Goal: Task Accomplishment & Management: Manage account settings

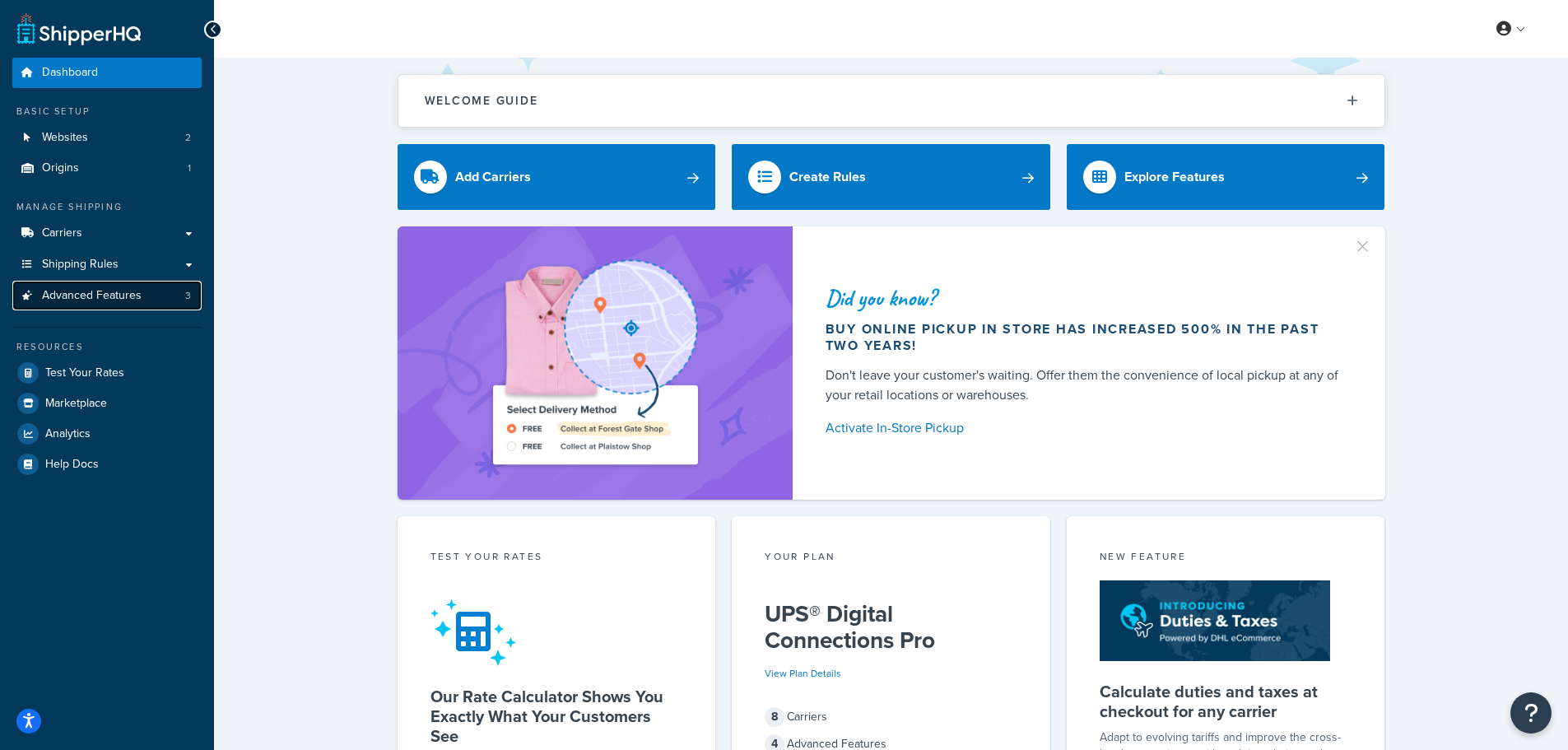
click at [114, 292] on span "Advanced Features" at bounding box center [91, 295] width 100 height 14
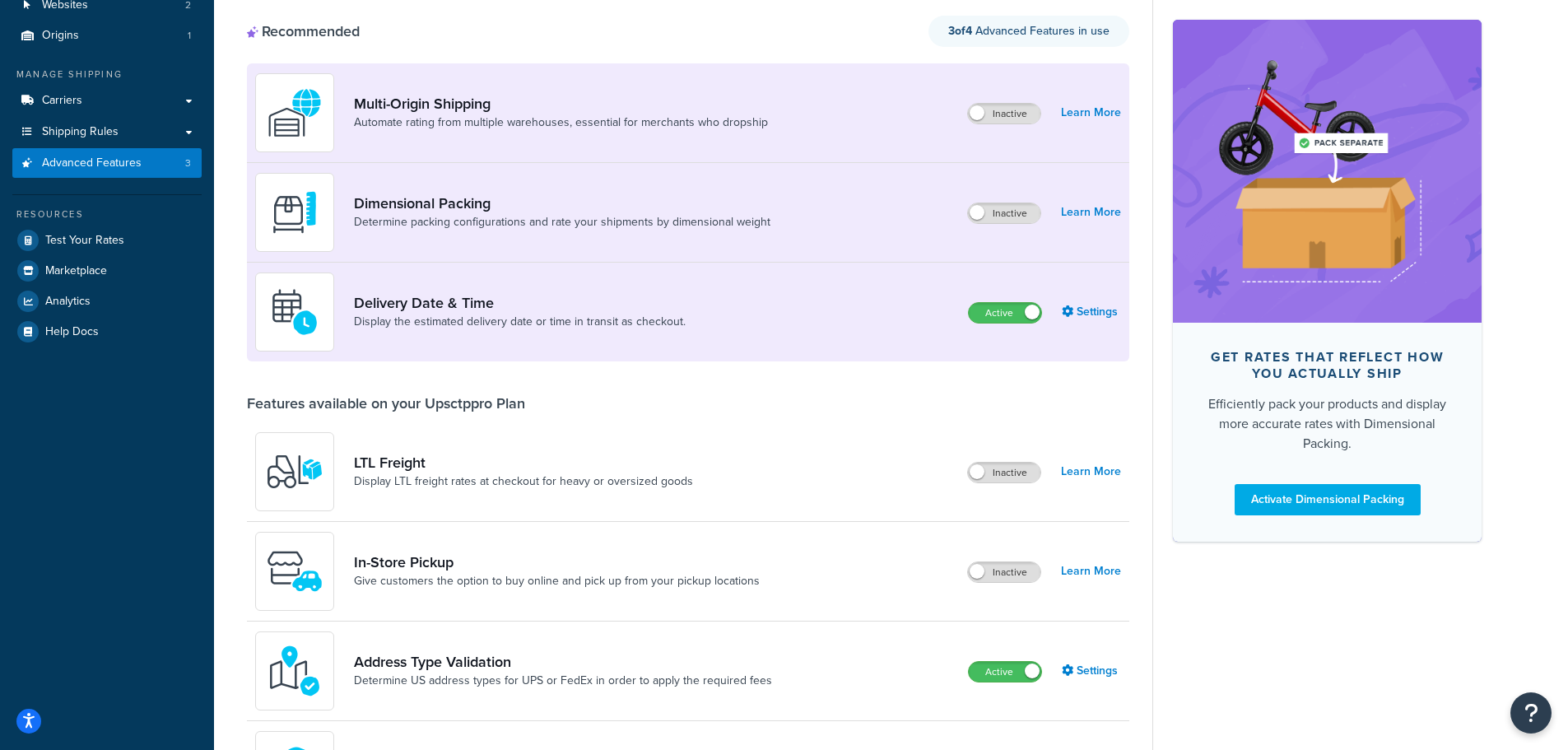
scroll to position [330, 0]
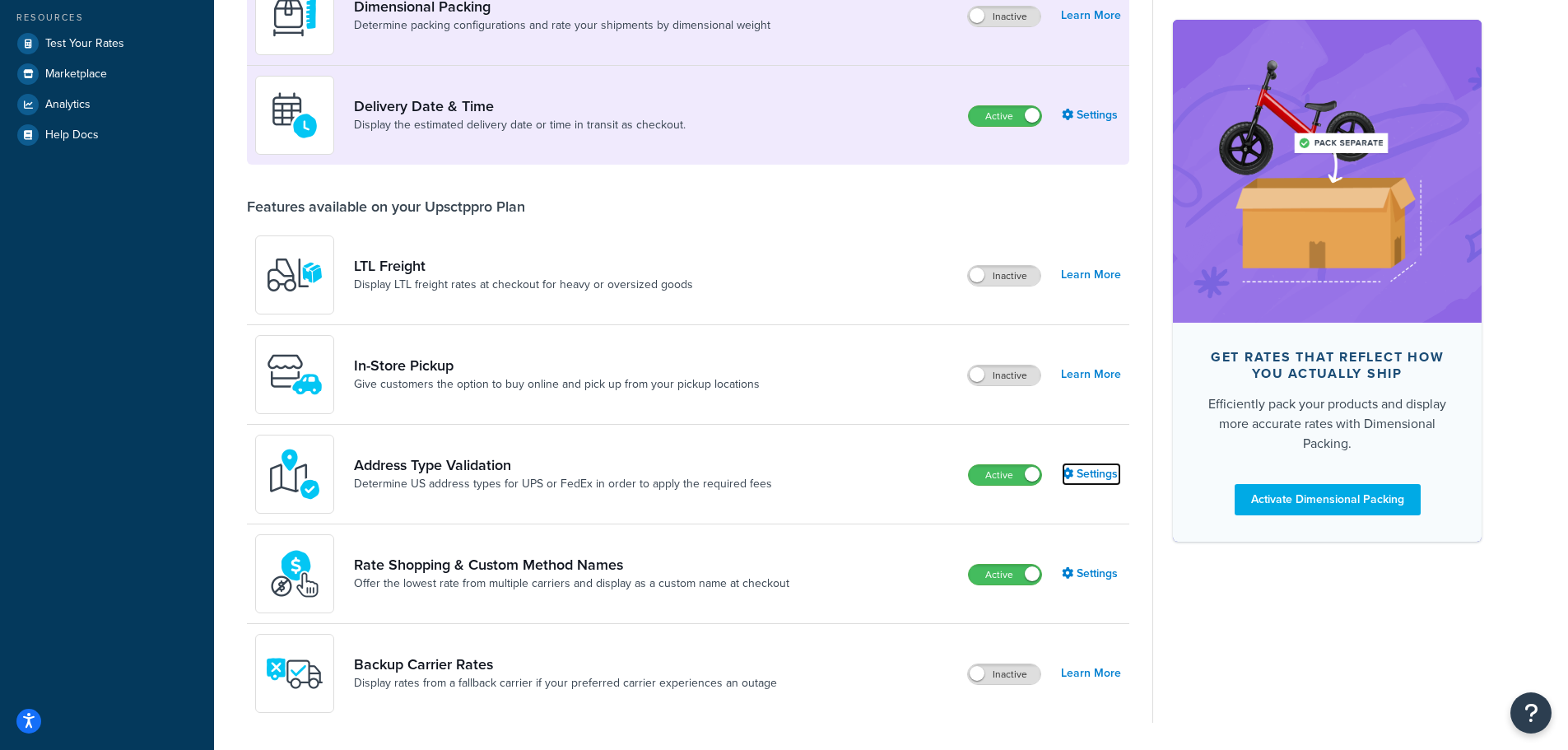
click at [1101, 481] on link "Settings" at bounding box center [1091, 474] width 59 height 23
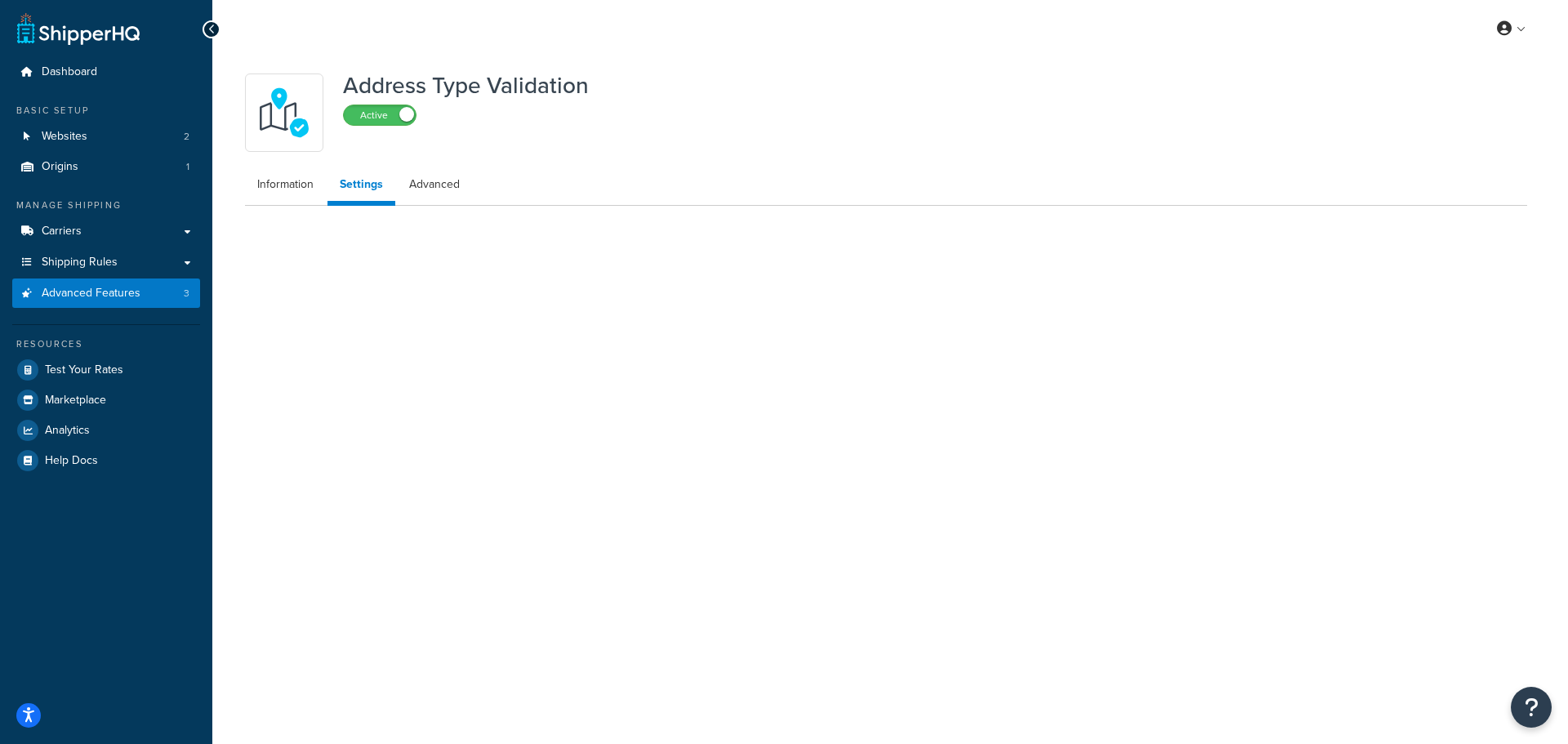
select select "132022"
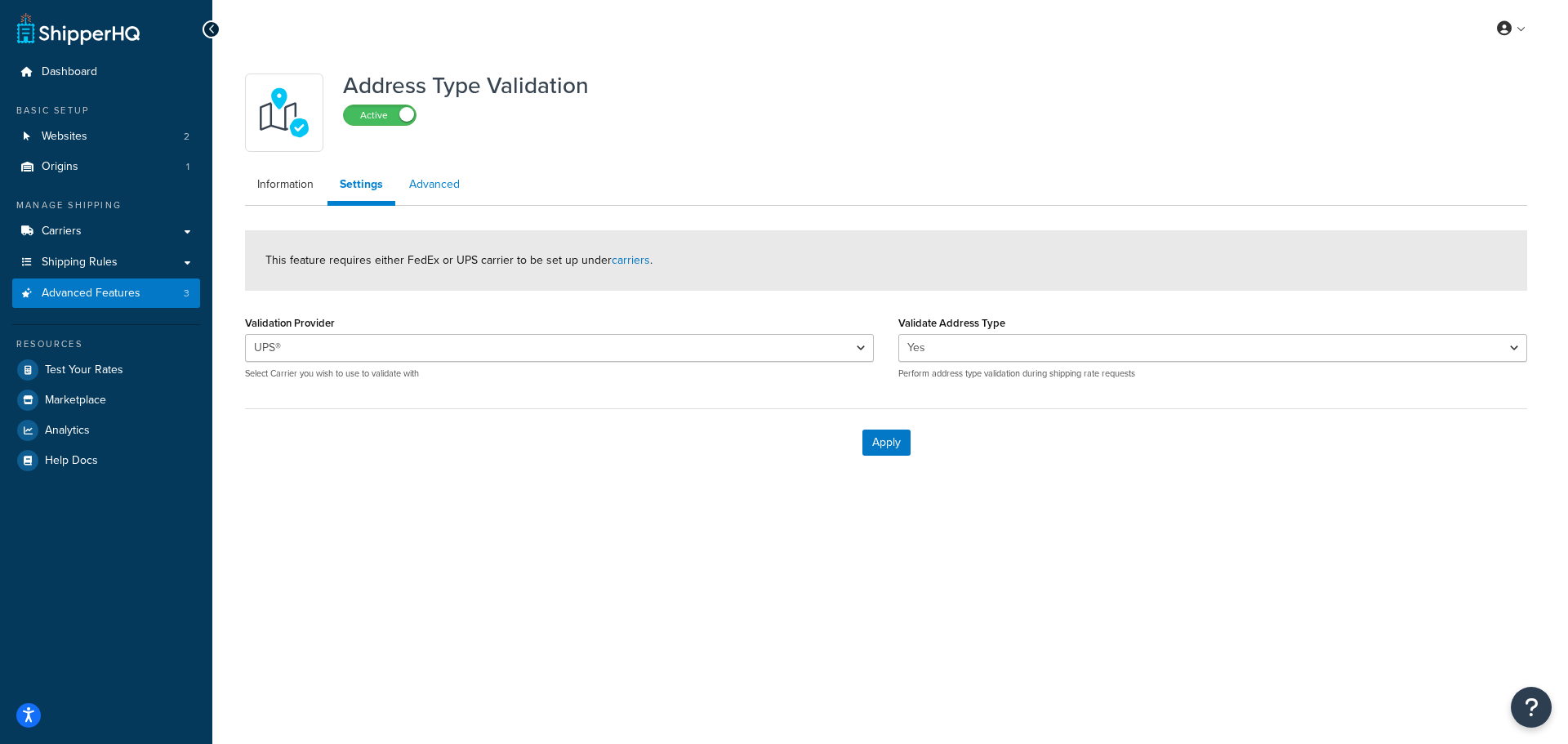
click at [418, 187] on link "Advanced" at bounding box center [434, 185] width 75 height 33
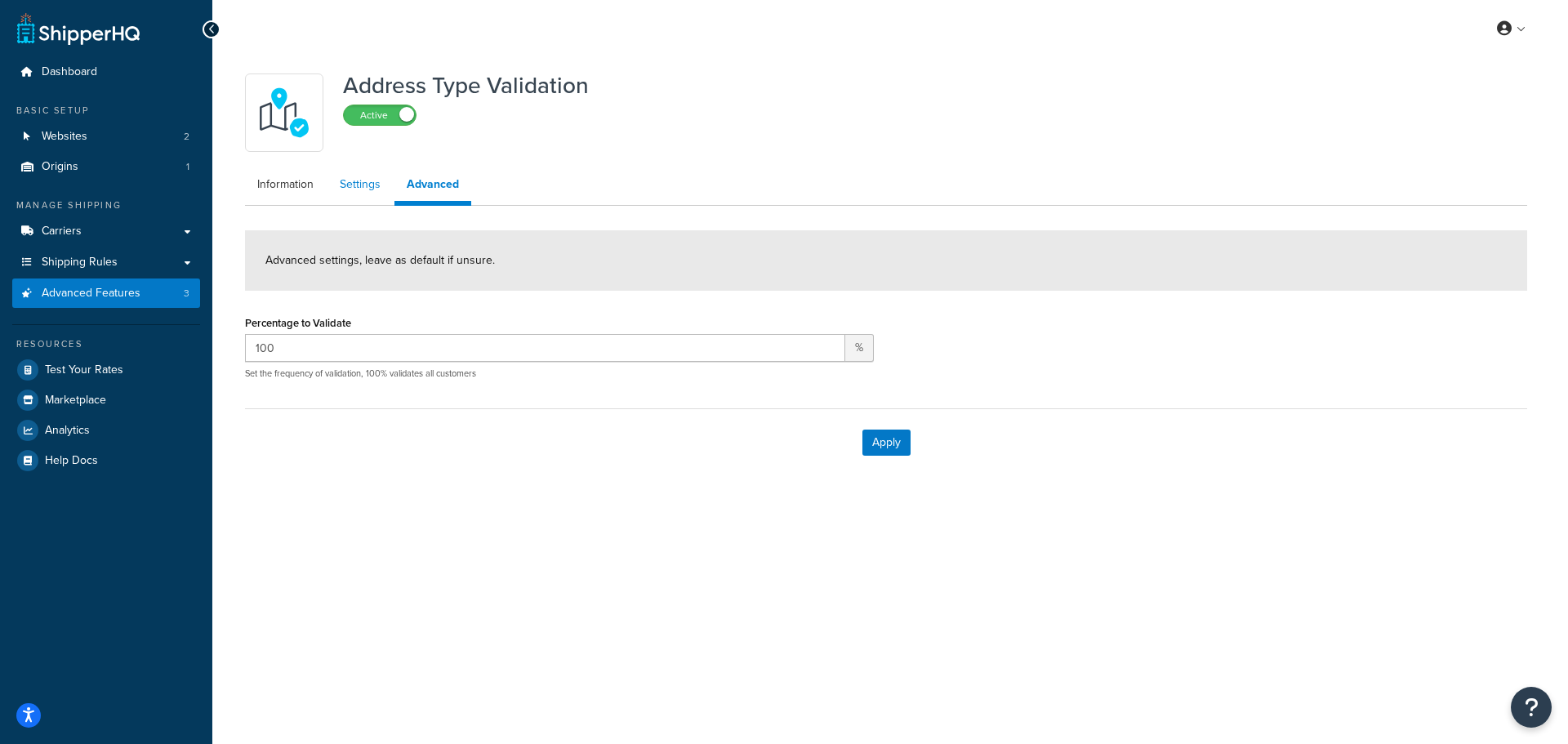
click at [352, 172] on link "Settings" at bounding box center [360, 185] width 65 height 33
select select "132022"
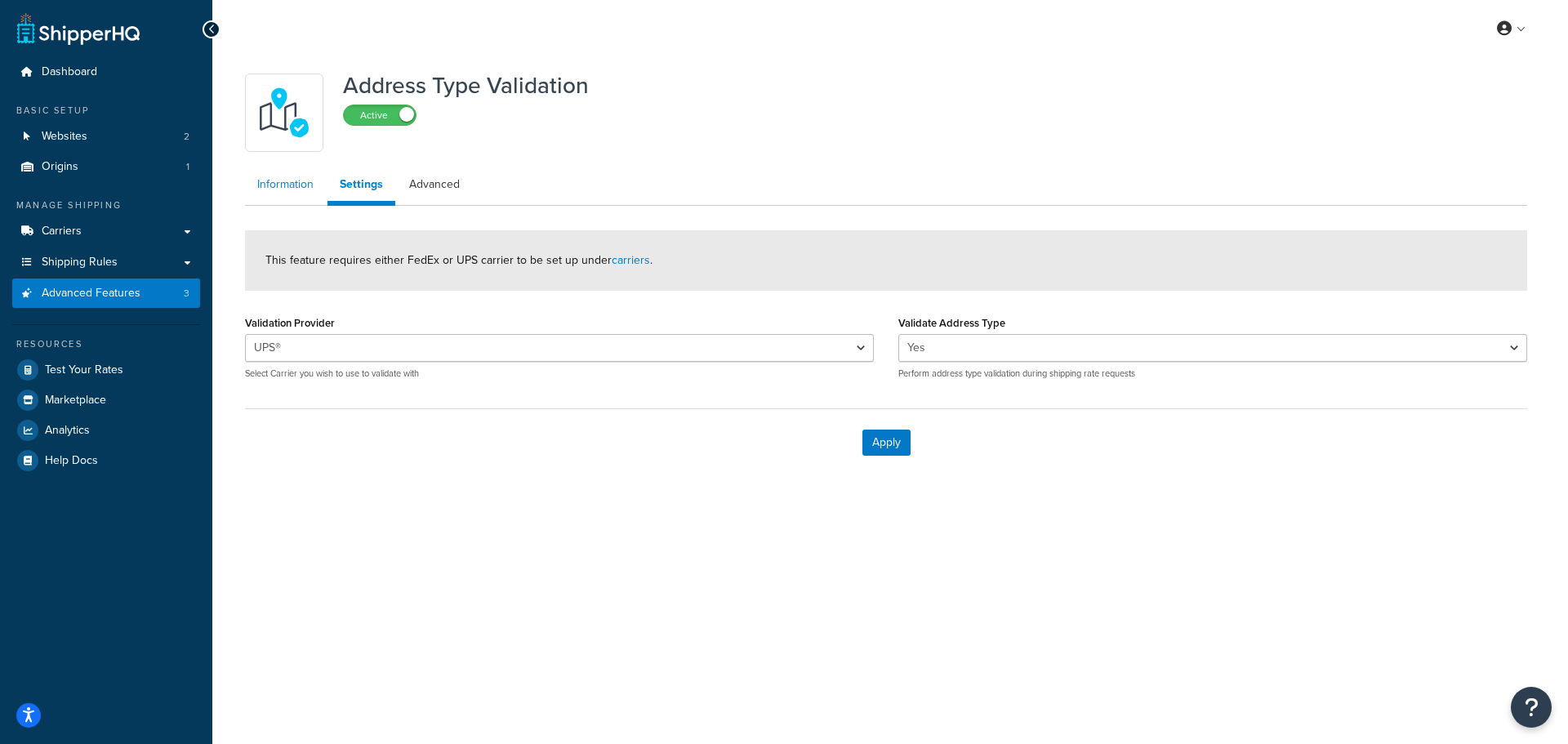
click at [284, 176] on link "Information" at bounding box center [284, 185] width 81 height 33
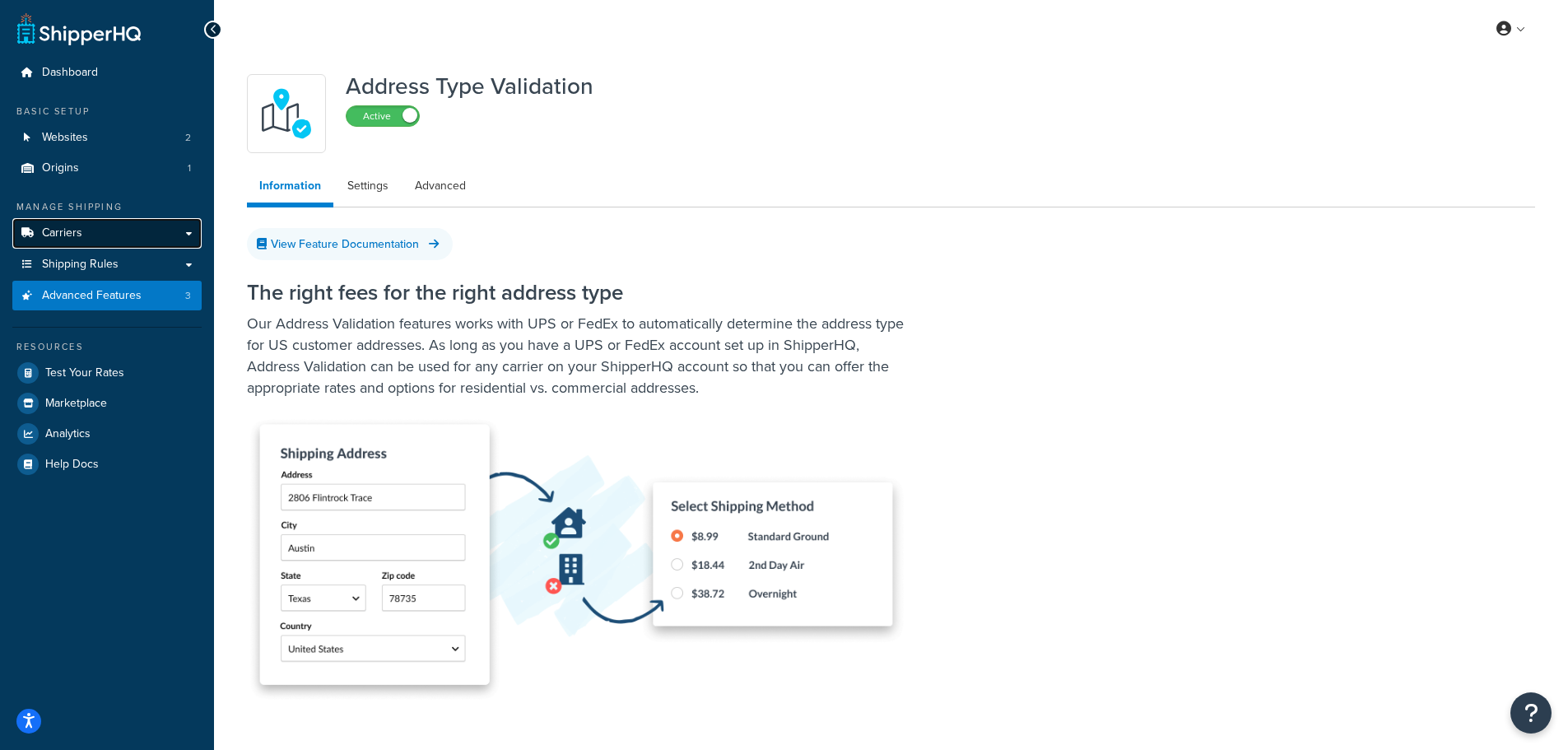
click at [113, 241] on link "Carriers" at bounding box center [107, 233] width 189 height 30
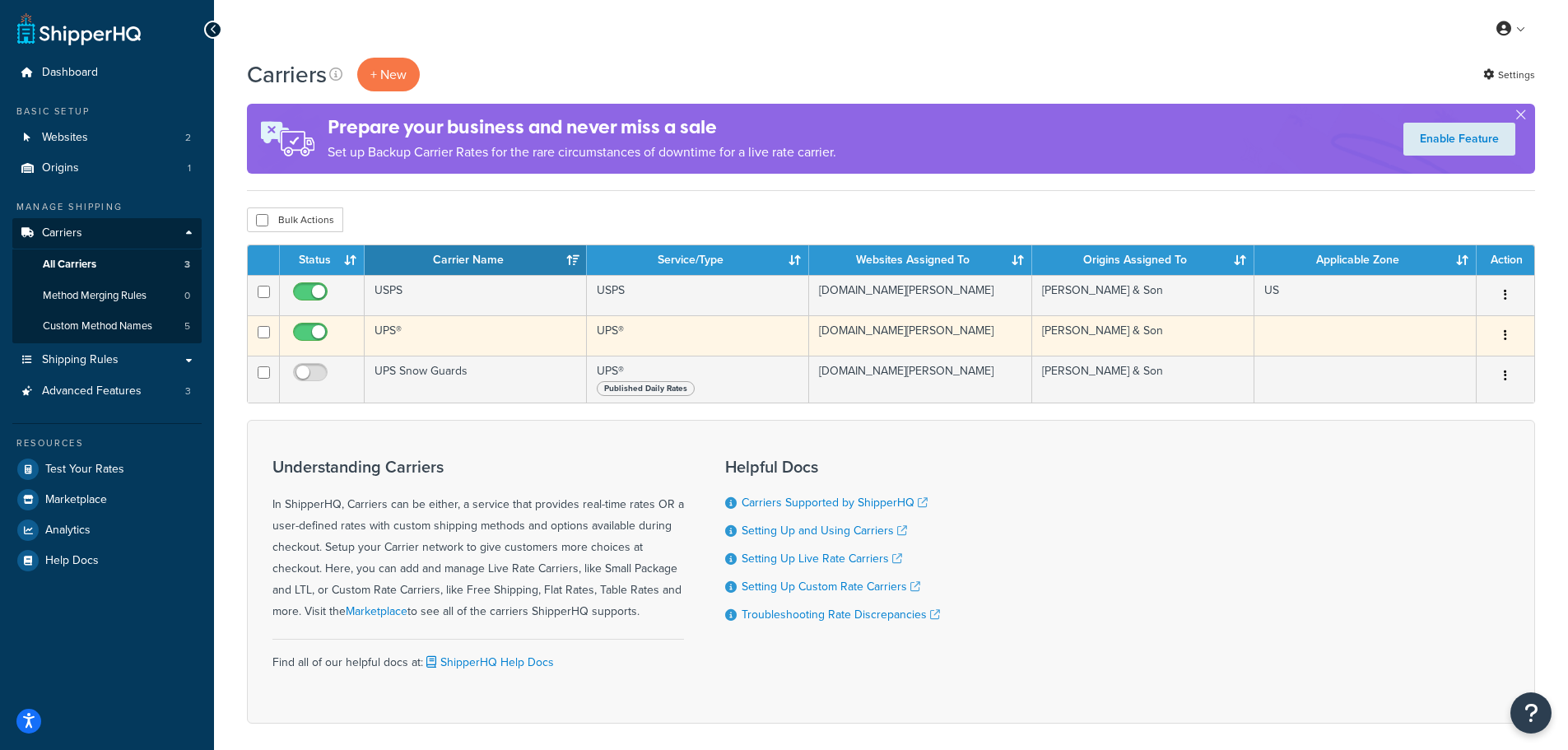
click at [473, 338] on td "UPS®" at bounding box center [475, 335] width 222 height 40
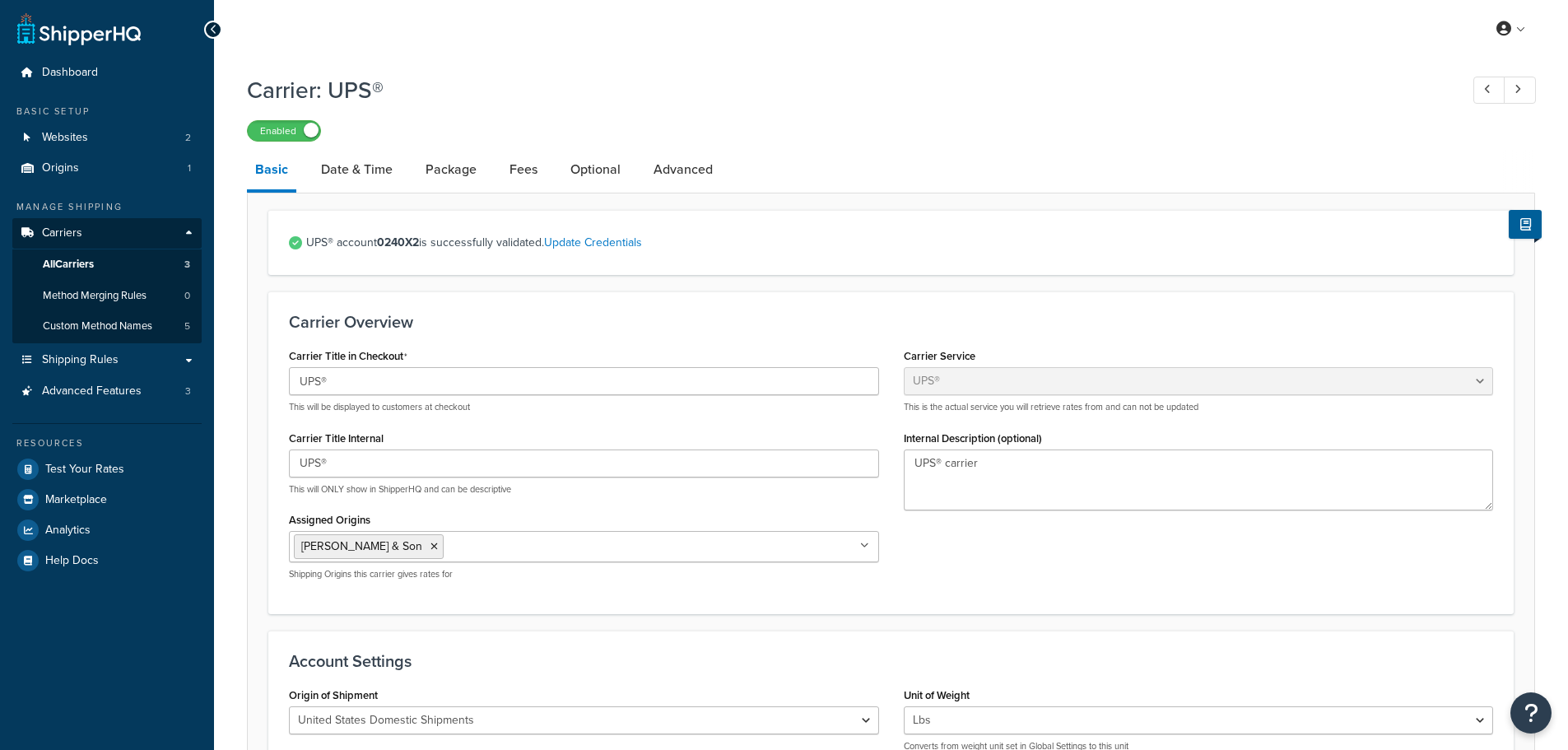
select select "ups"
select select "53"
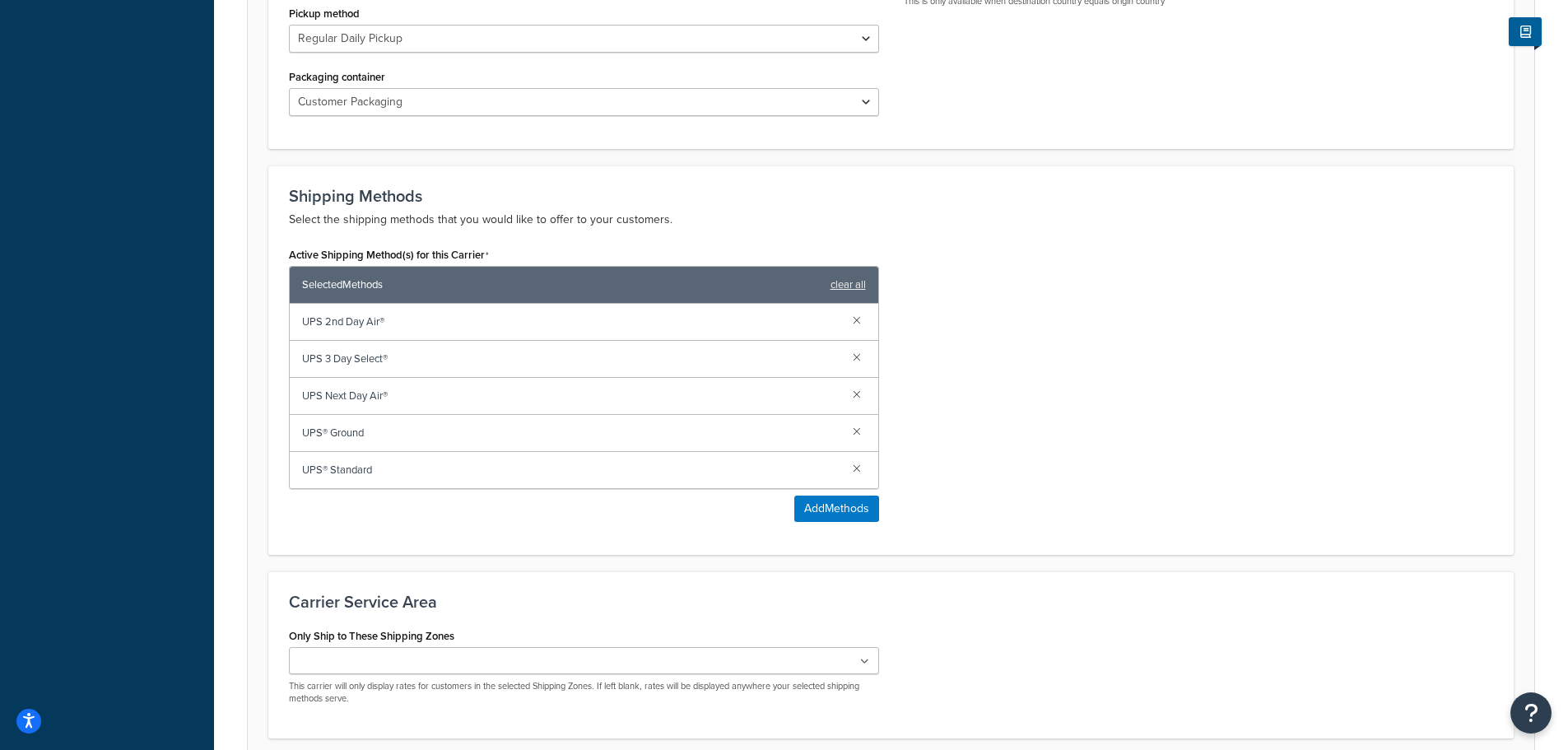
scroll to position [967, 0]
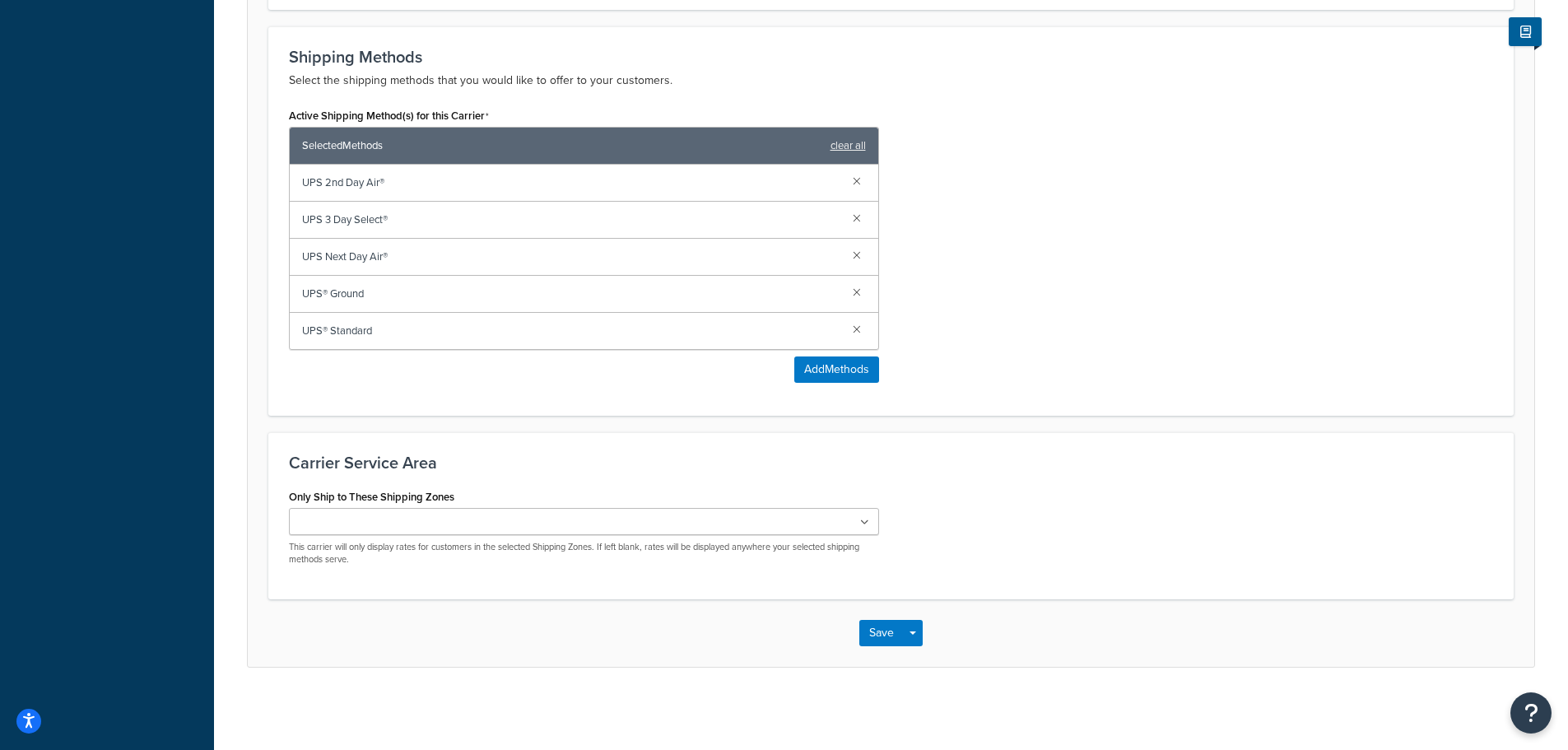
click at [370, 304] on span "UPS® Ground" at bounding box center [571, 293] width 538 height 23
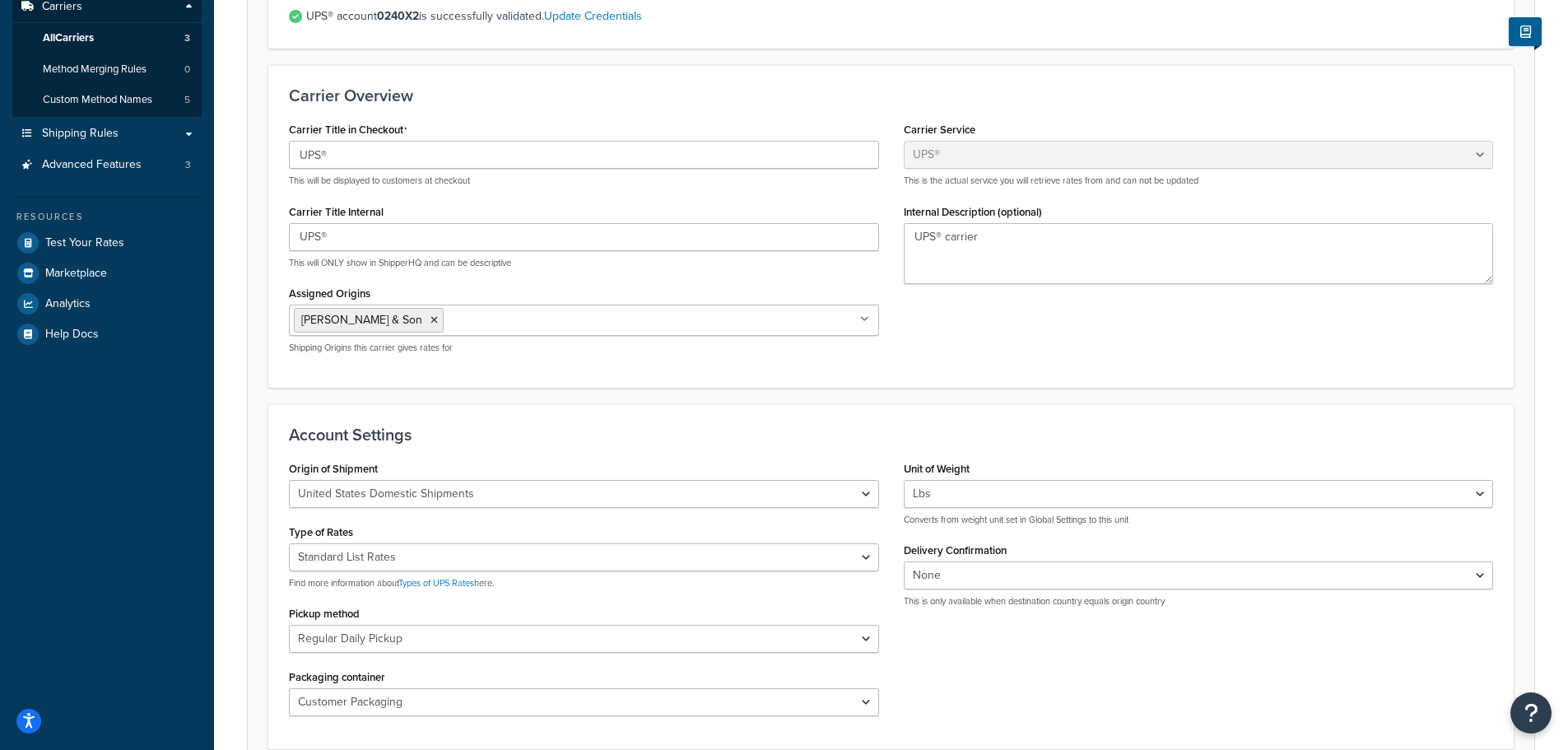
scroll to position [0, 0]
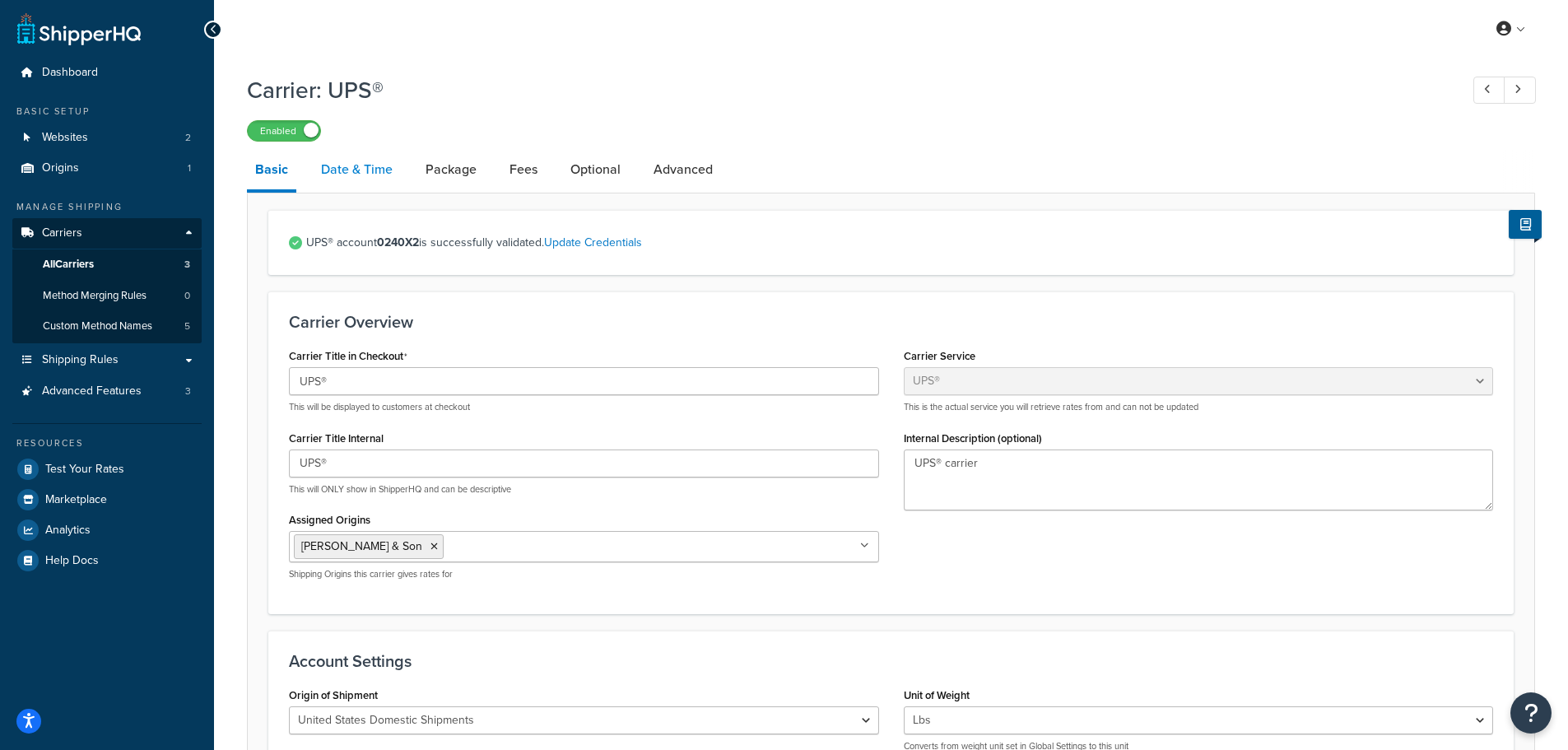
click at [363, 167] on link "Date & Time" at bounding box center [357, 169] width 88 height 39
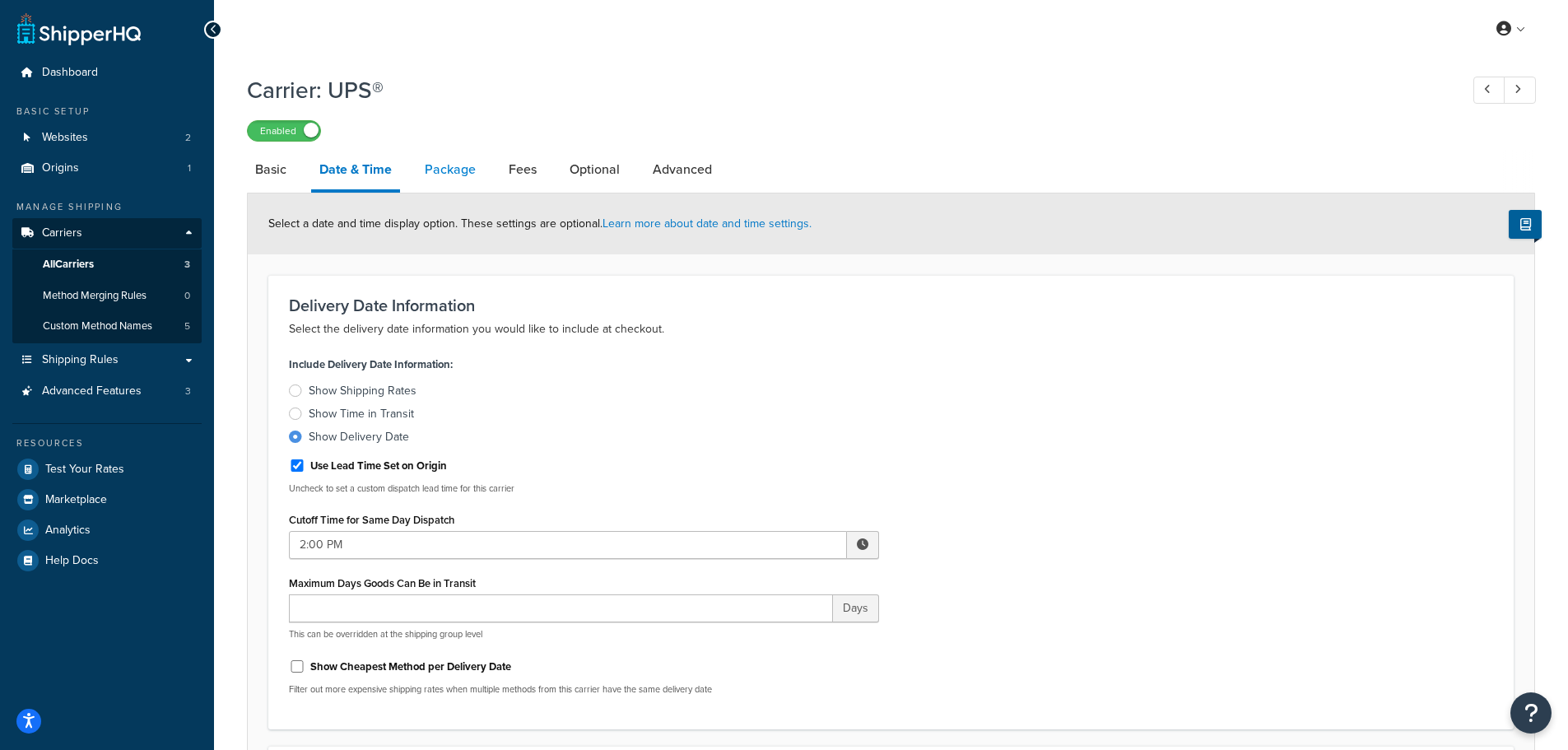
click at [462, 179] on link "Package" at bounding box center [450, 169] width 68 height 39
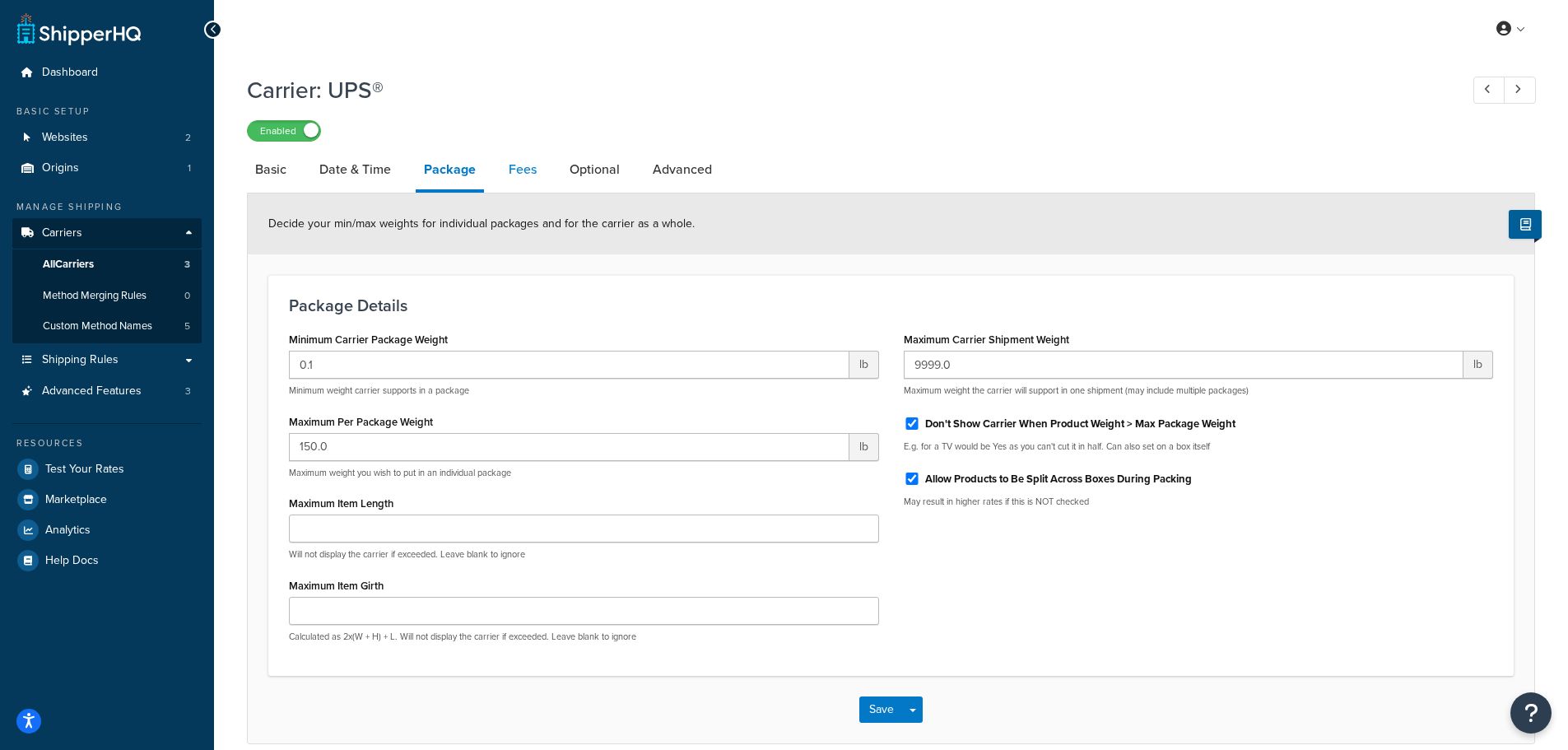
click at [521, 168] on link "Fees" at bounding box center [522, 169] width 45 height 39
select select "AFTER"
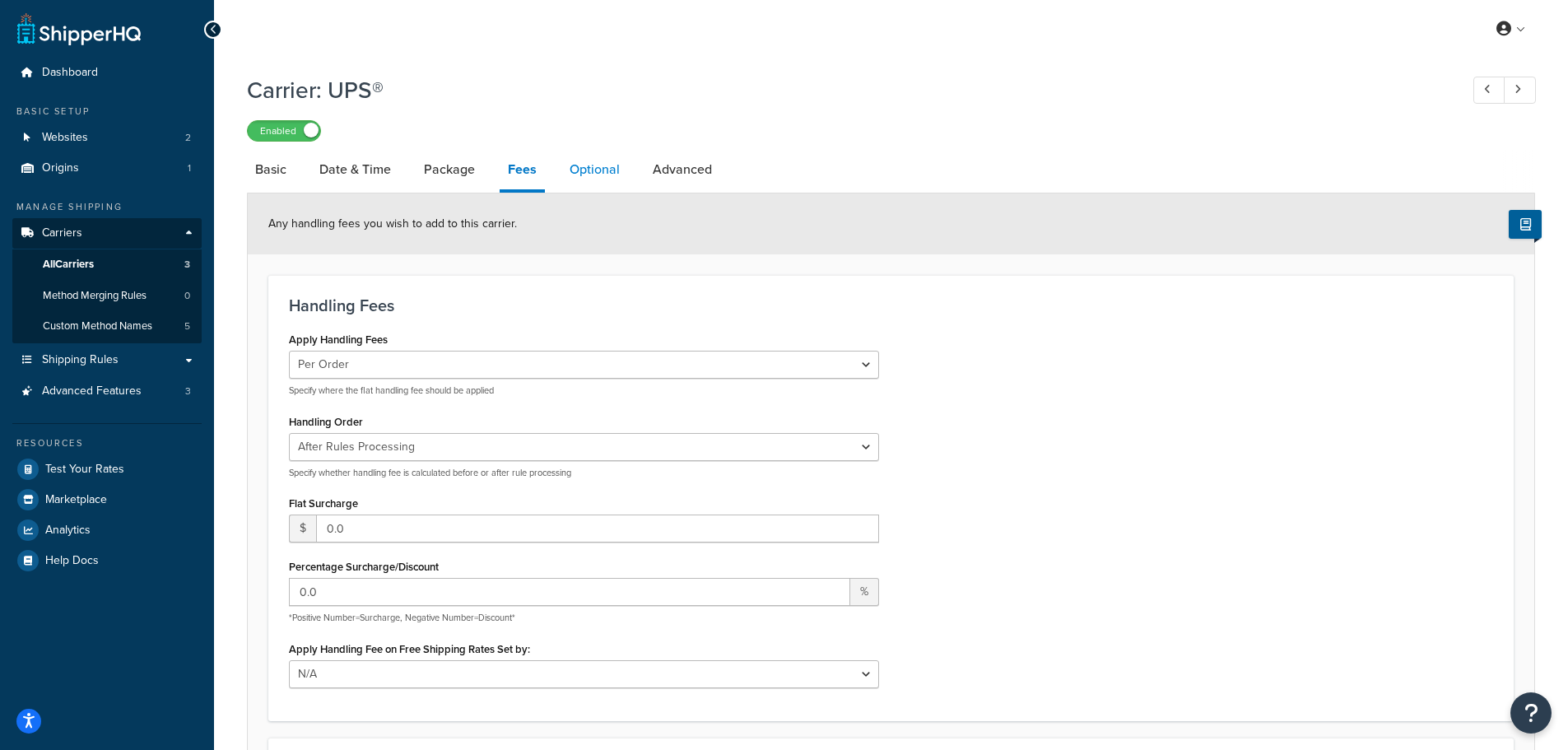
click at [597, 184] on link "Optional" at bounding box center [595, 169] width 67 height 39
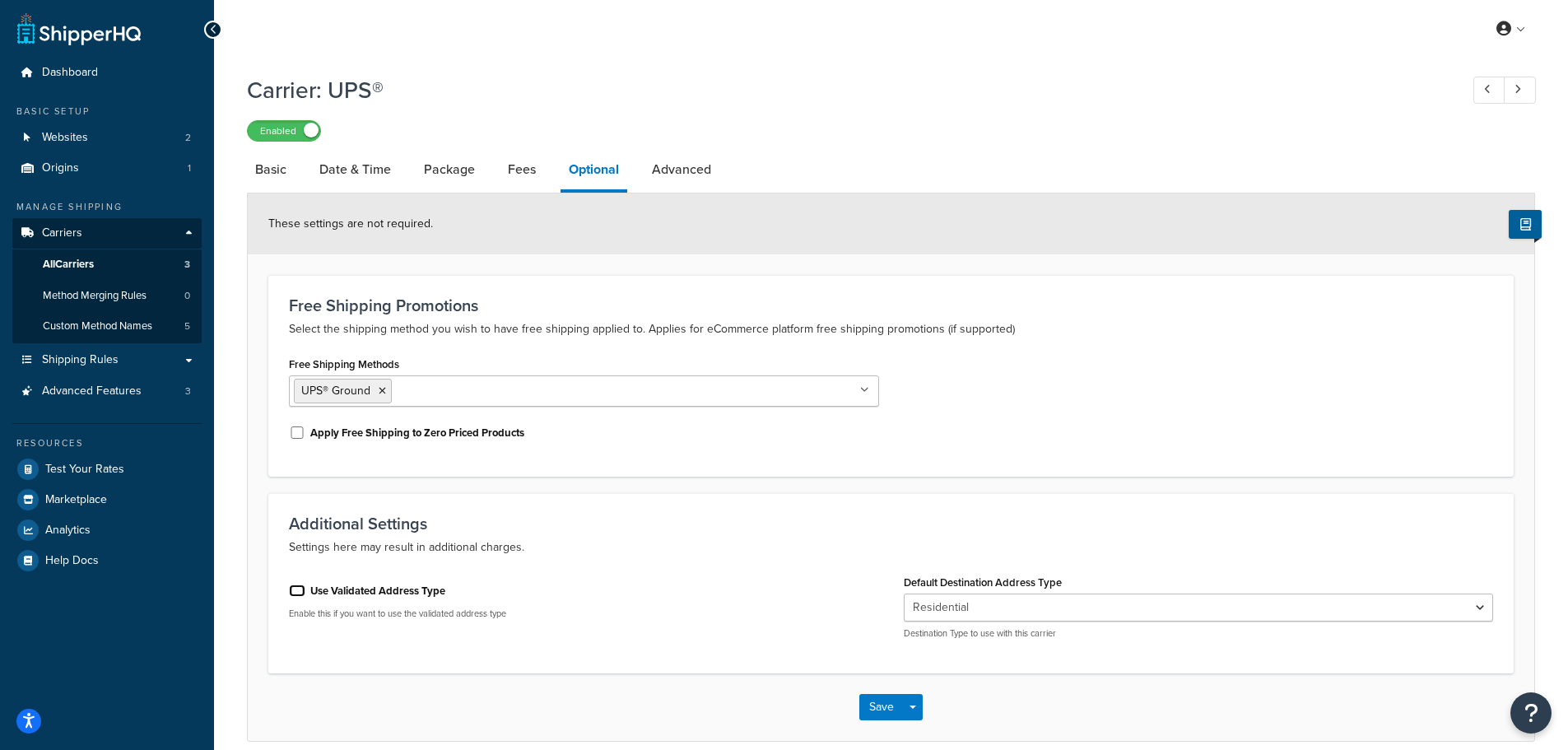
click at [301, 592] on input "Use Validated Address Type" at bounding box center [297, 591] width 16 height 13
checkbox input "true"
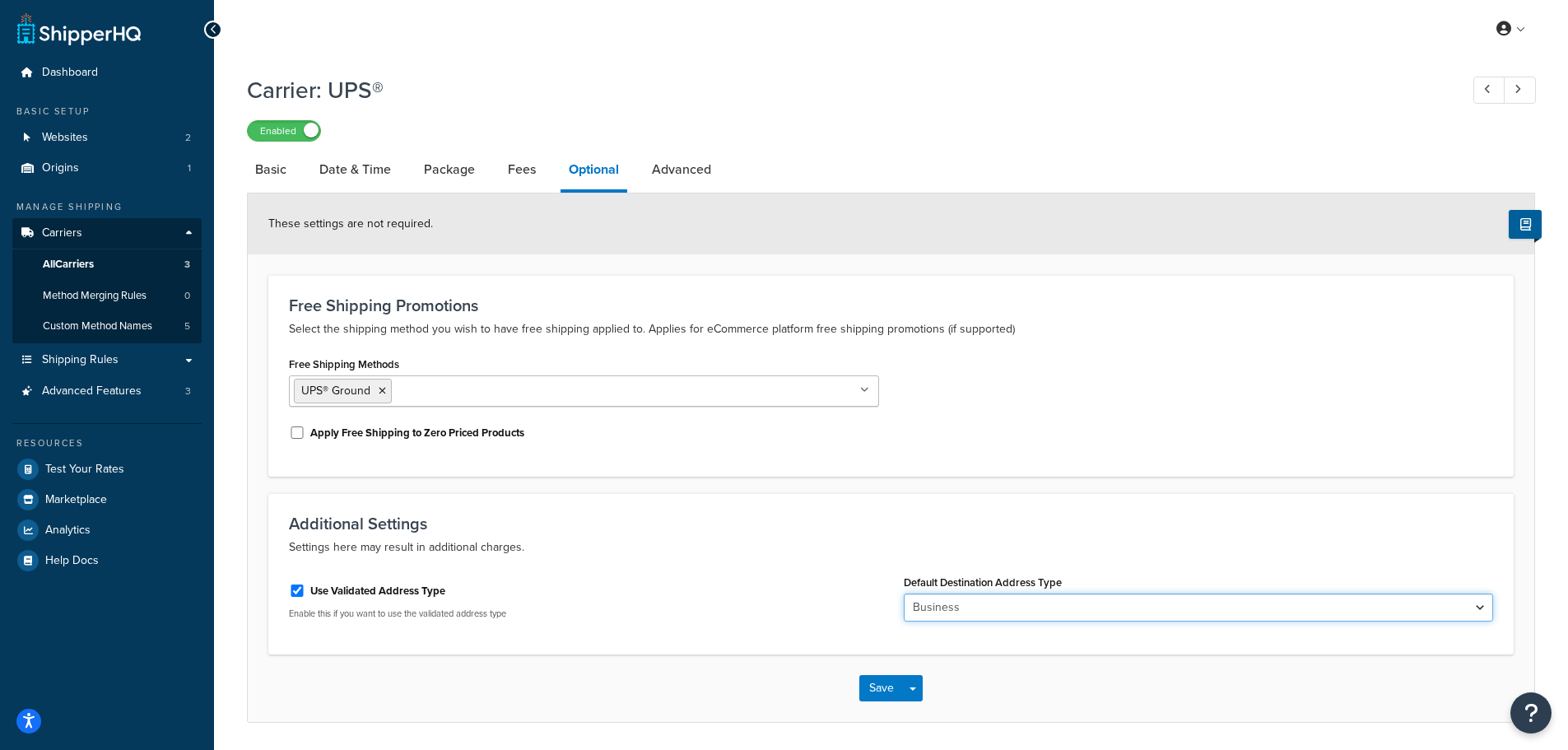
click at [945, 614] on select "Business Residential" at bounding box center [1199, 607] width 590 height 28
select select "residential"
click at [904, 596] on select "Business Residential" at bounding box center [1199, 607] width 590 height 28
click at [889, 686] on button "Save" at bounding box center [881, 688] width 45 height 26
